Goal: Find specific page/section: Find specific page/section

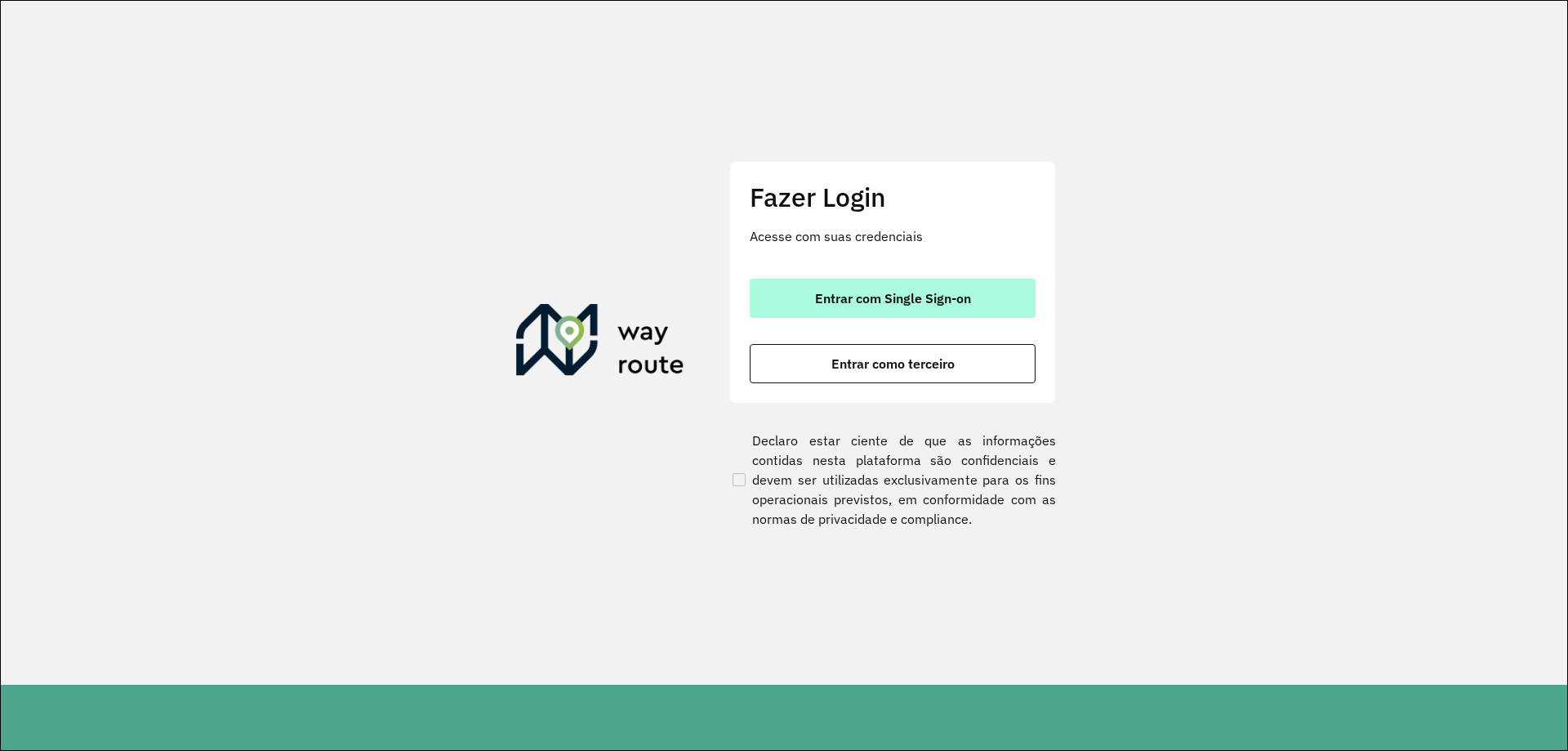
click at [922, 303] on span "Entrar com Single Sign-on" at bounding box center [893, 298] width 156 height 13
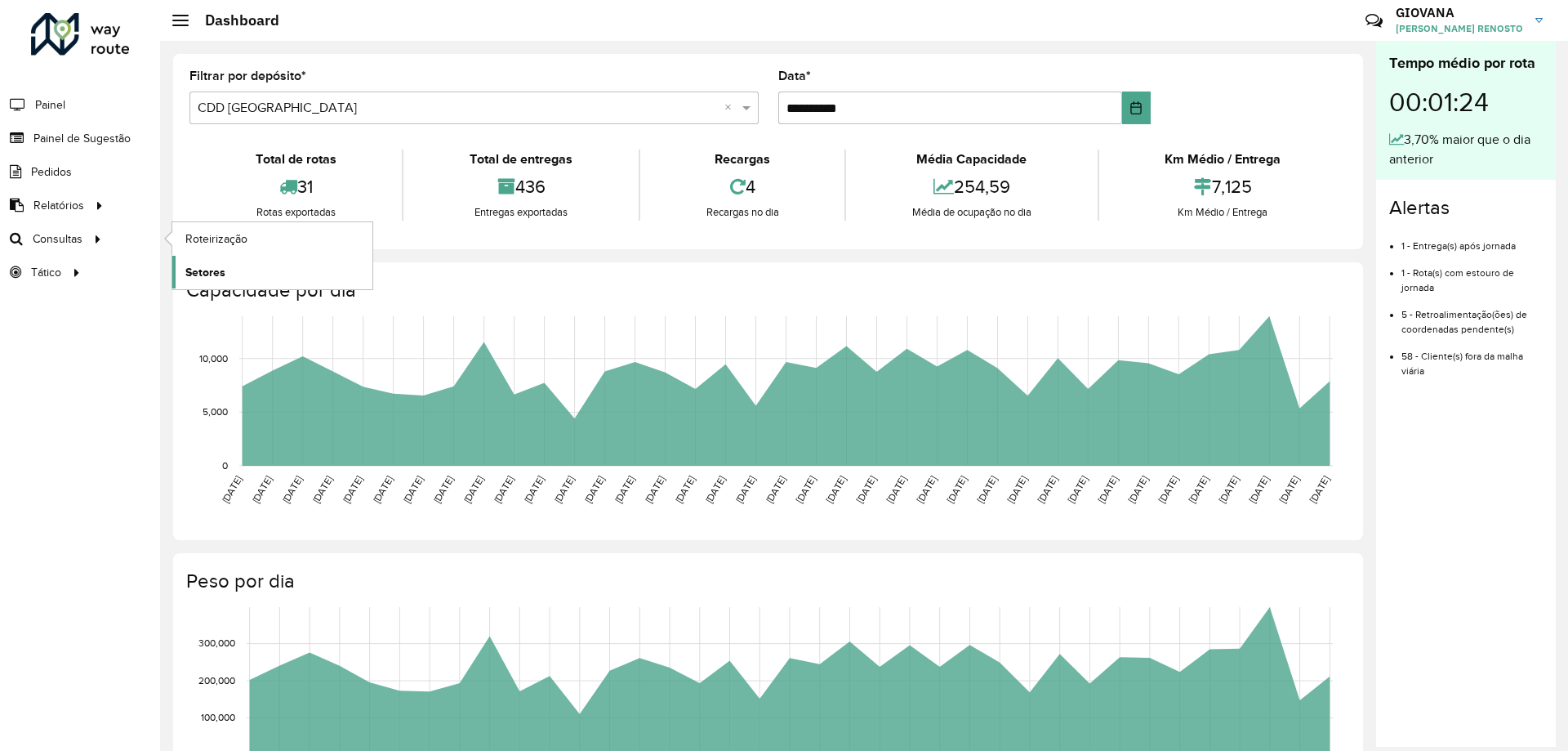
click at [204, 273] on span "Setores" at bounding box center [205, 272] width 40 height 17
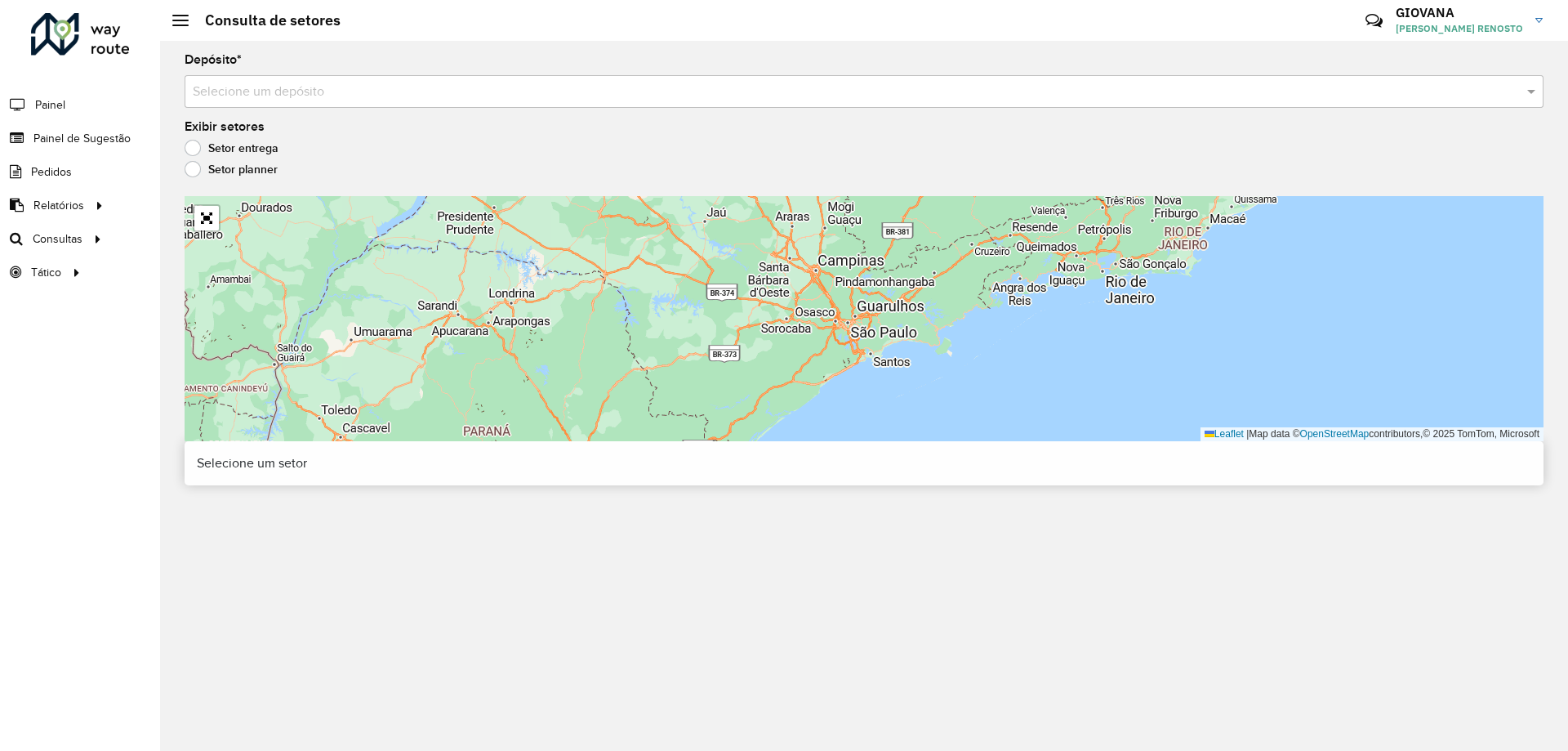
click at [295, 83] on input "text" at bounding box center [848, 93] width 1310 height 20
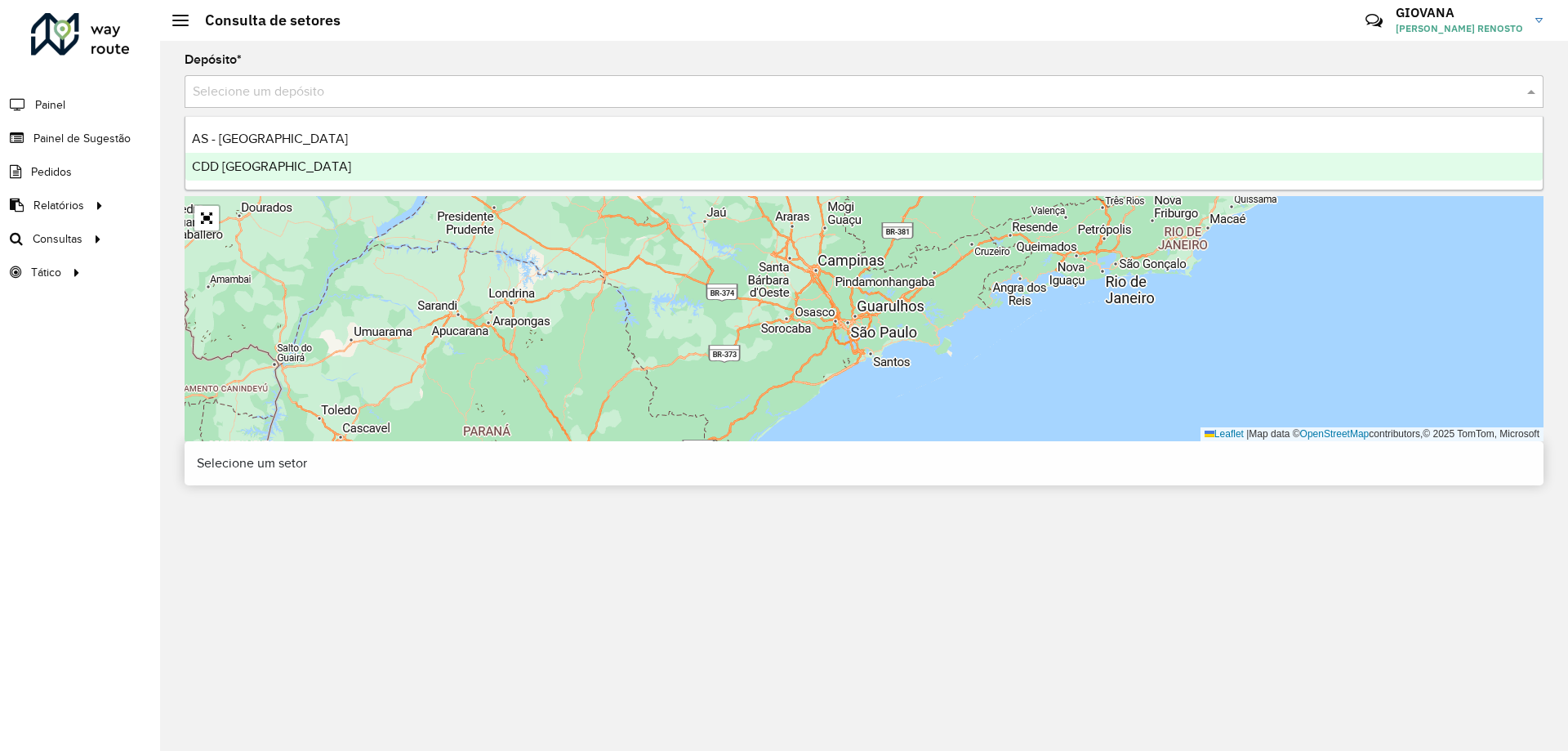
click at [337, 170] on div "CDD [GEOGRAPHIC_DATA]" at bounding box center [864, 166] width 1358 height 28
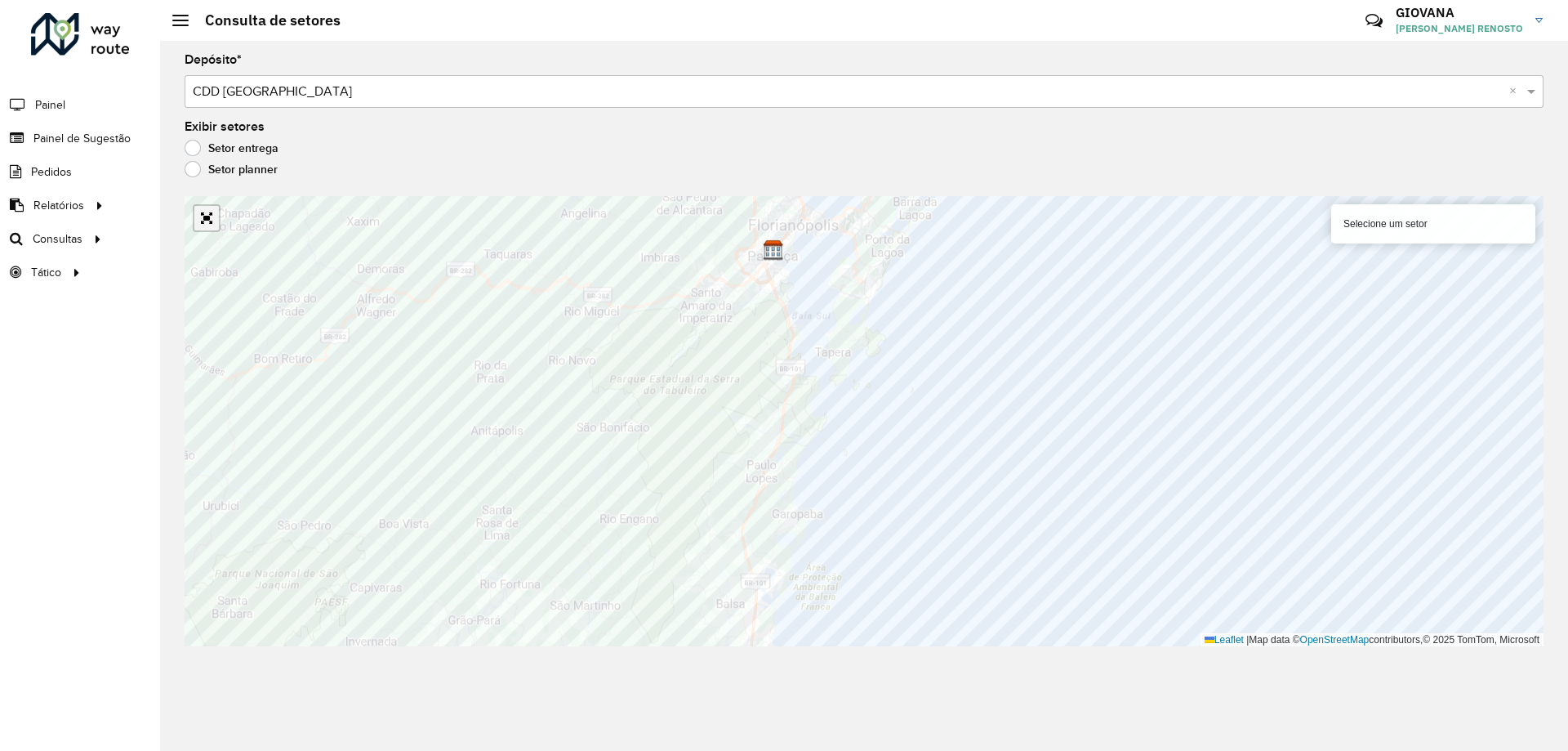
click at [211, 221] on link "Abrir mapa em tela cheia" at bounding box center [206, 218] width 25 height 25
